Goal: Task Accomplishment & Management: Use online tool/utility

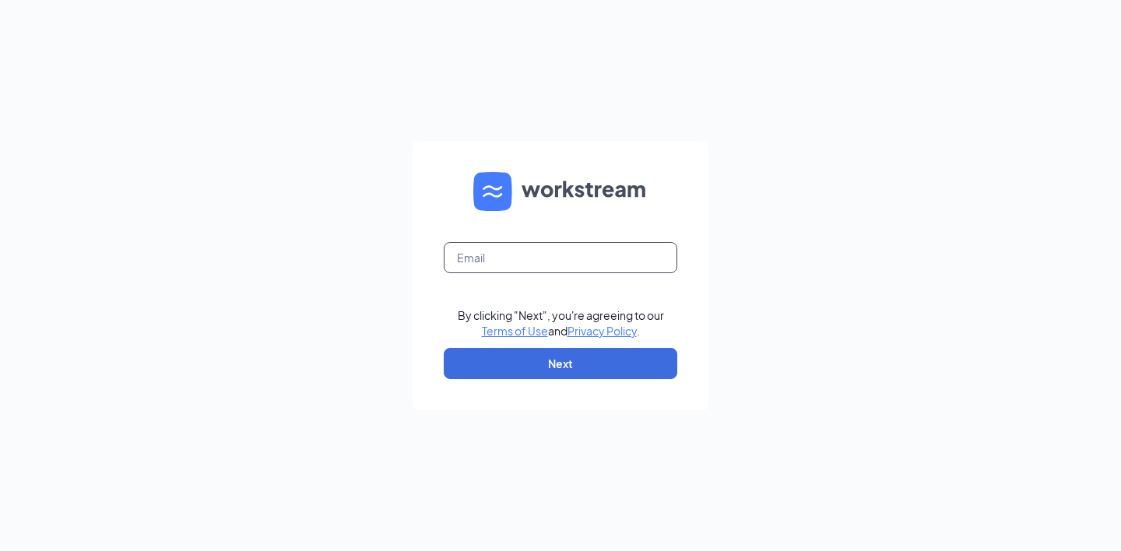
click at [500, 258] on input "text" at bounding box center [561, 257] width 234 height 31
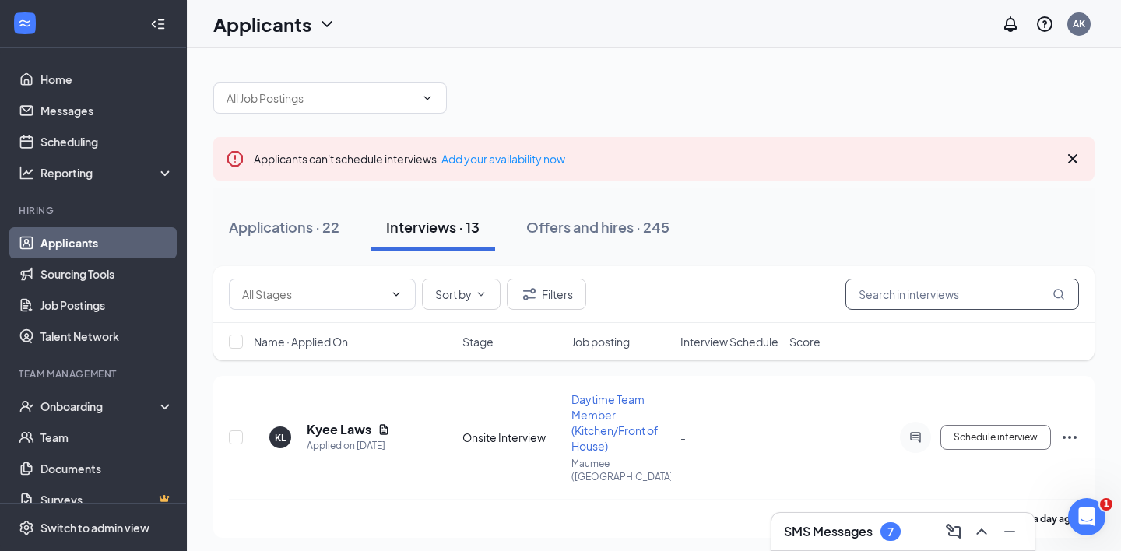
click at [934, 299] on input "text" at bounding box center [963, 294] width 234 height 31
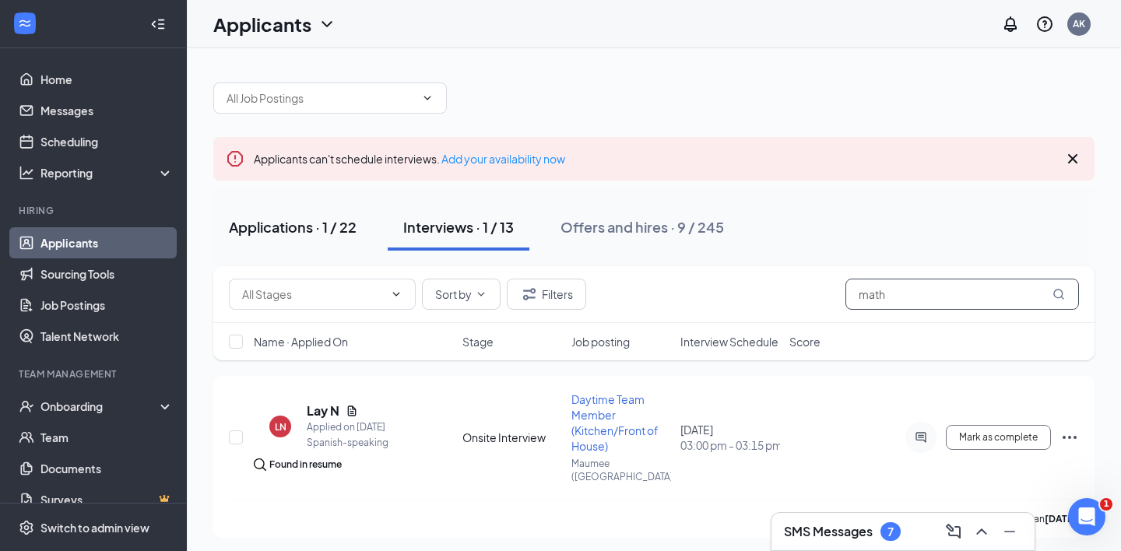
type input "math"
click at [329, 232] on div "Applications · 1 / 22" at bounding box center [293, 226] width 128 height 19
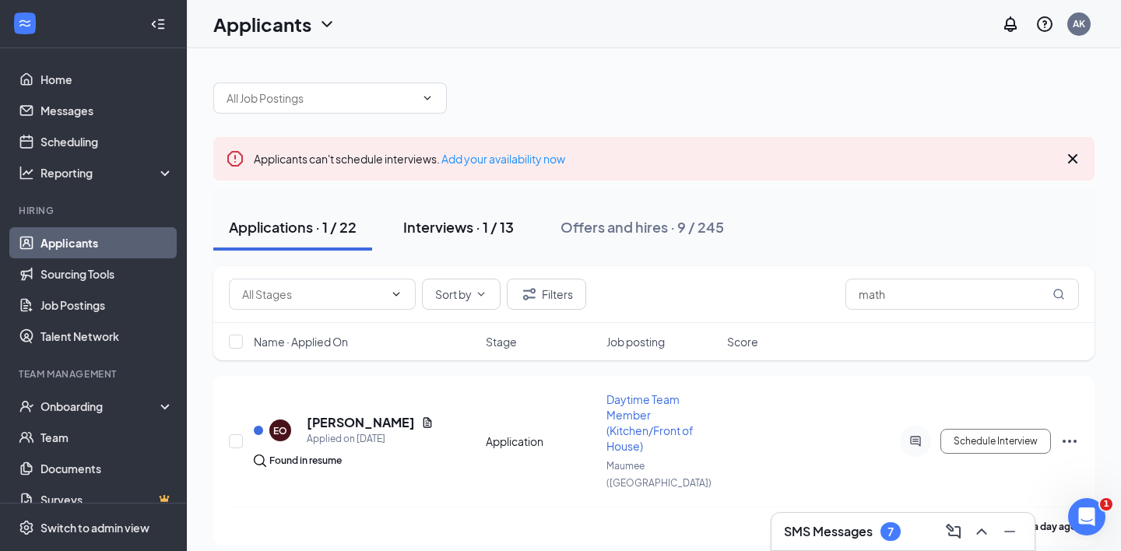
click at [468, 230] on div "Interviews · 1 / 13" at bounding box center [458, 226] width 111 height 19
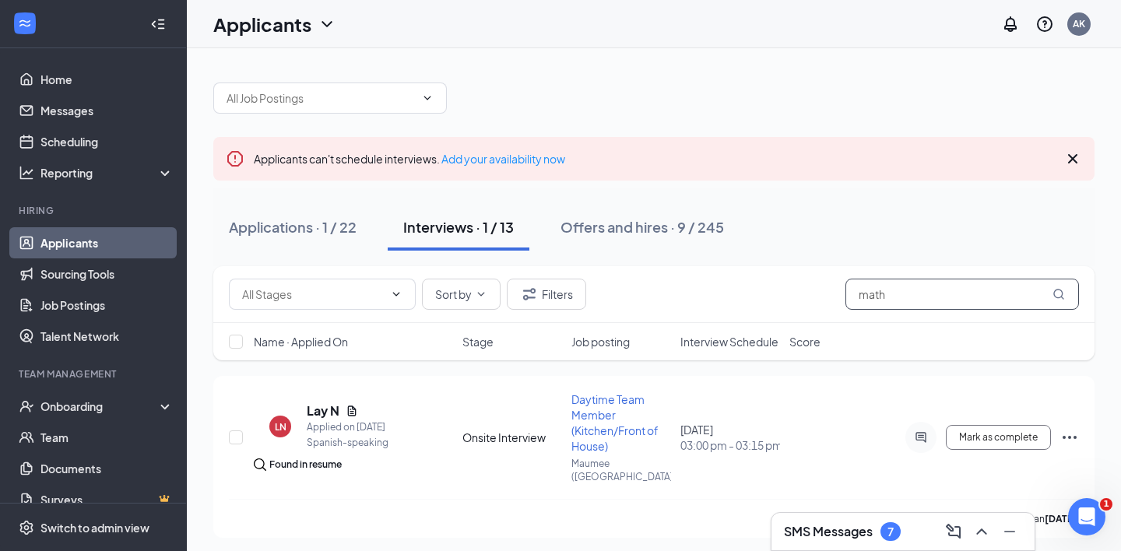
click at [920, 300] on input "math" at bounding box center [963, 294] width 234 height 31
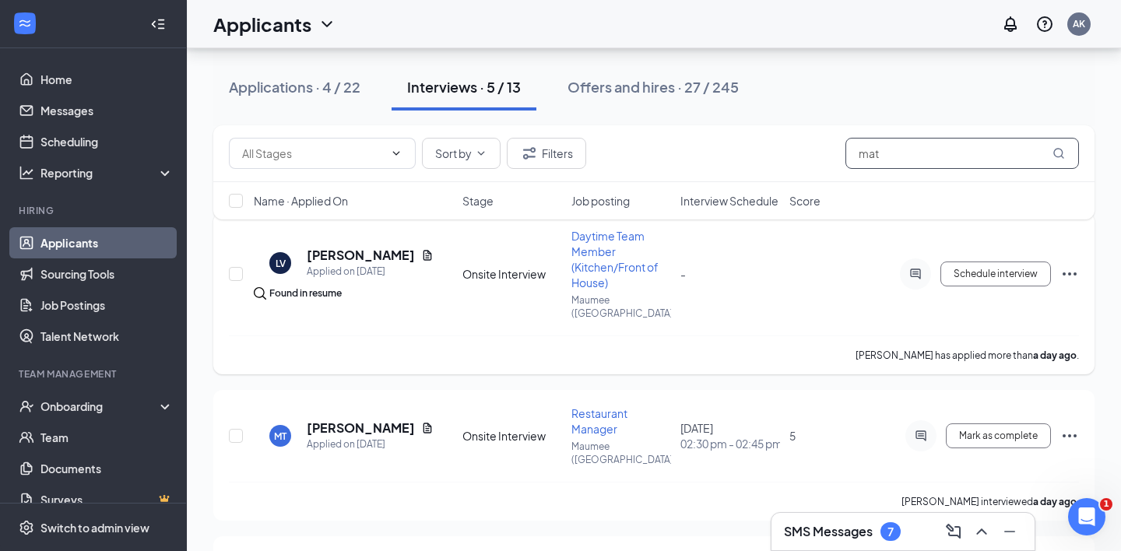
scroll to position [166, 0]
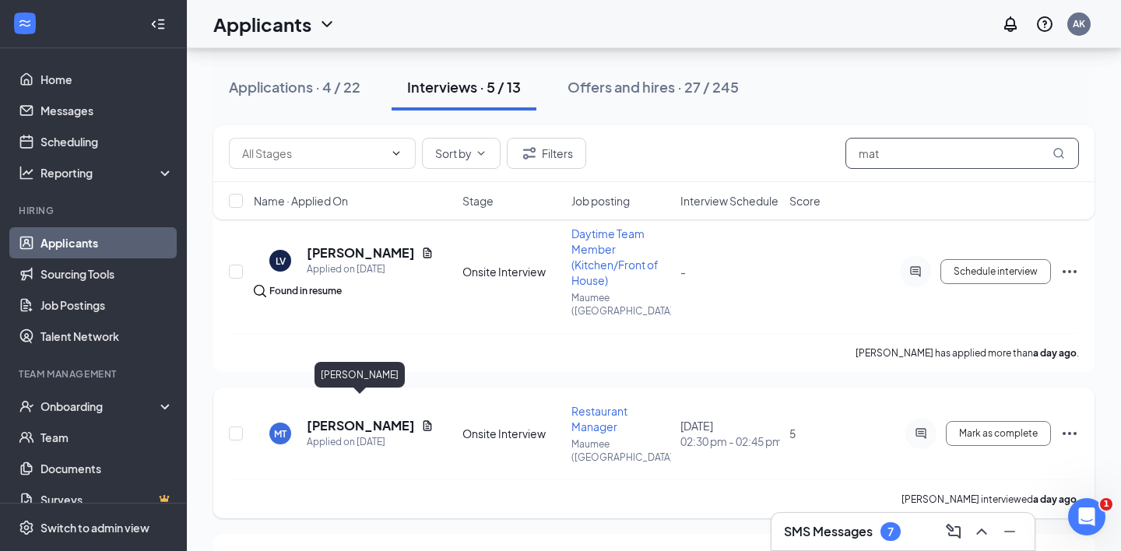
type input "mat"
click at [371, 417] on h5 "[PERSON_NAME]" at bounding box center [361, 425] width 108 height 17
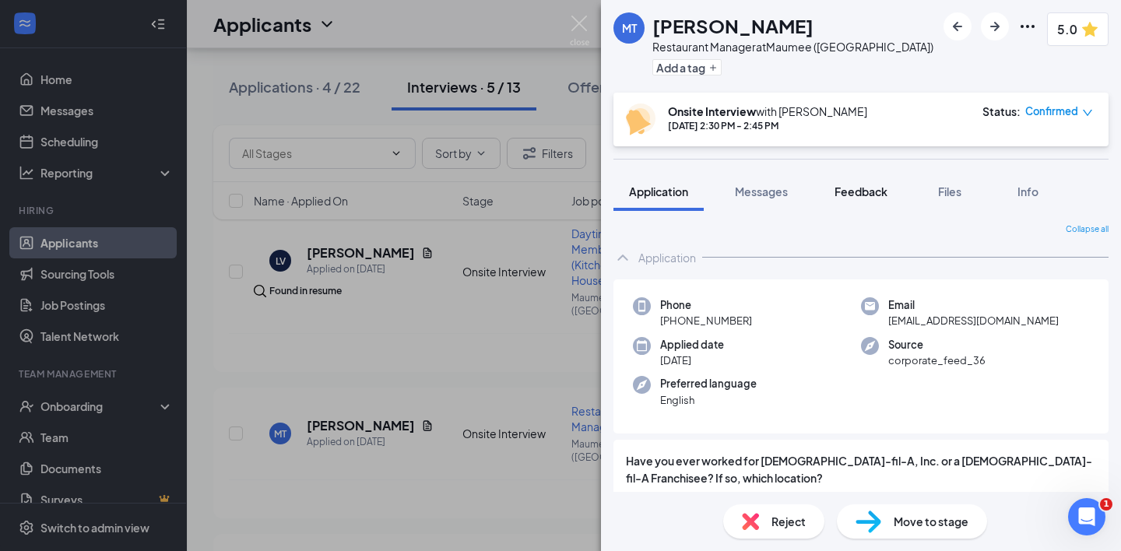
click at [863, 198] on span "Feedback" at bounding box center [861, 192] width 53 height 14
